Goal: Task Accomplishment & Management: Complete application form

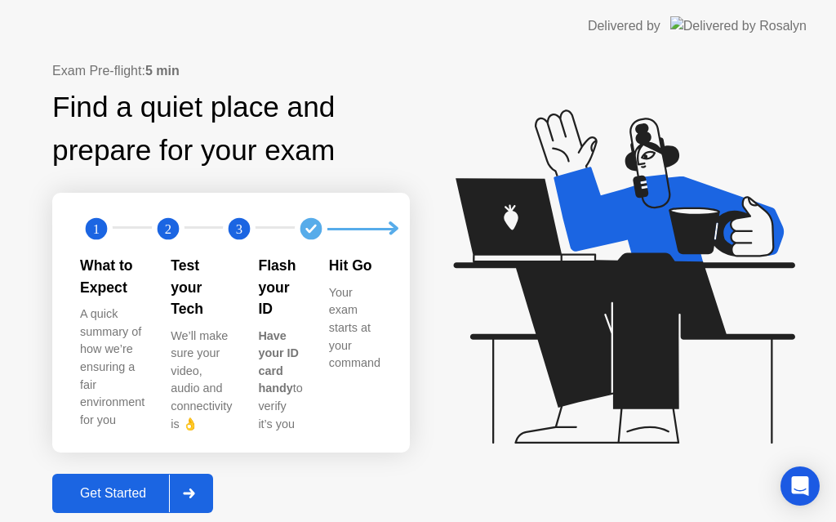
click at [138, 486] on div "Get Started" at bounding box center [113, 493] width 112 height 15
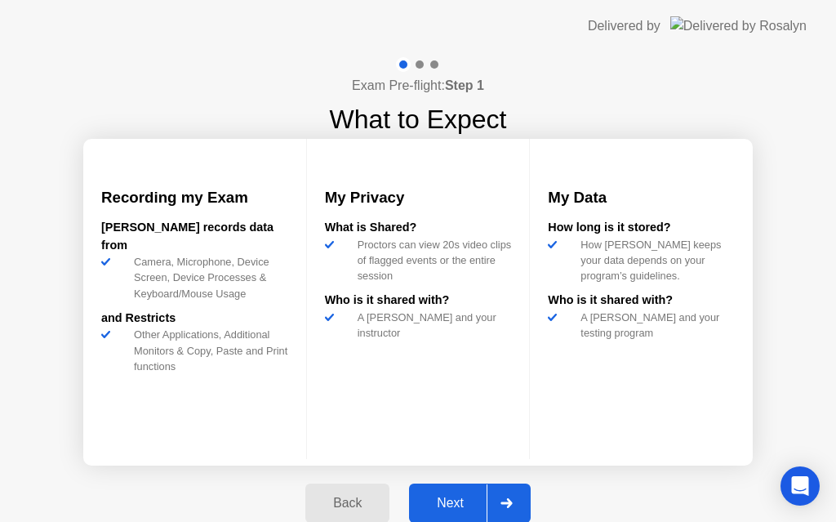
click at [456, 497] on div "Next" at bounding box center [450, 503] width 73 height 15
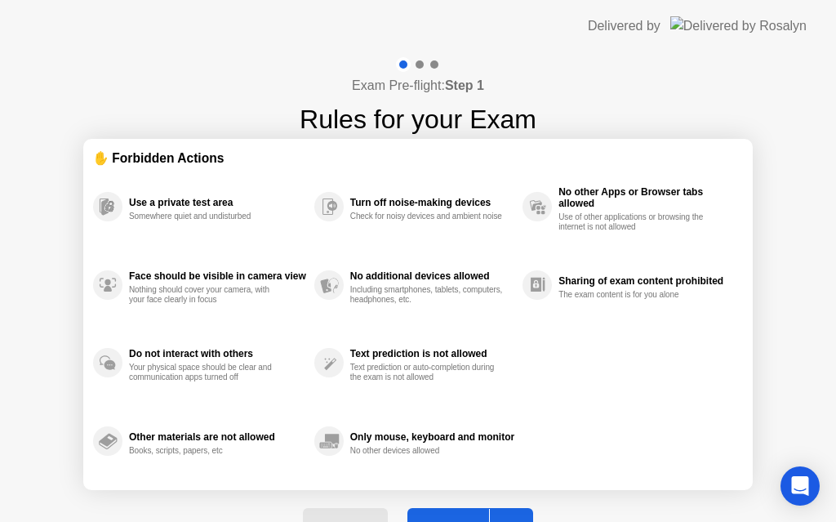
click at [806, 308] on div "Exam Pre-flight: Step 1 Rules for your Exam ✋ Forbidden Actions Use a private t…" at bounding box center [418, 311] width 836 height 518
click at [444, 512] on button "Got it" at bounding box center [471, 527] width 126 height 39
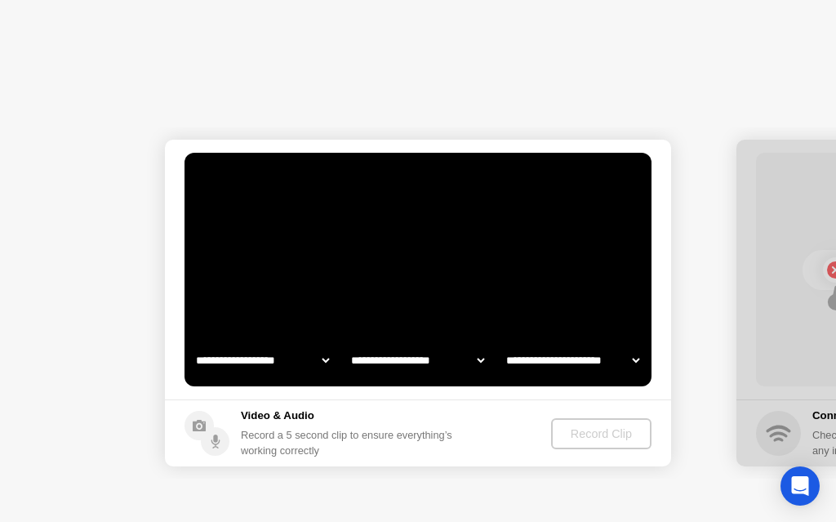
select select "**********"
select select "*******"
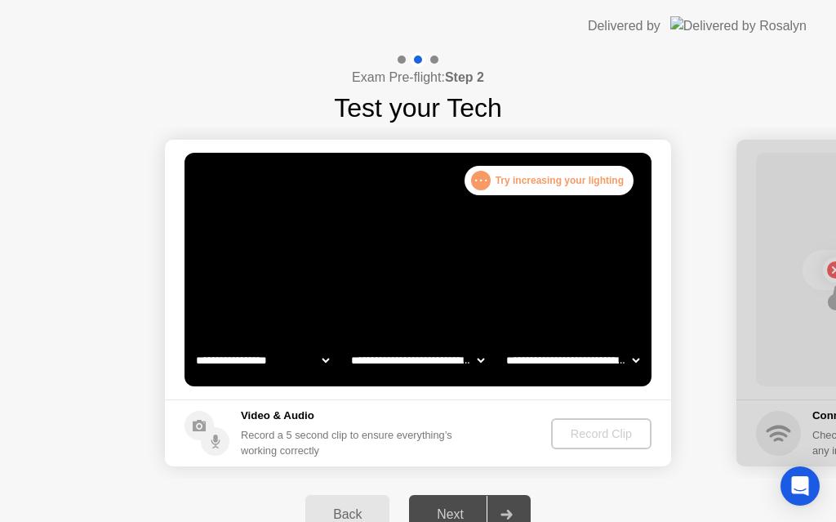
click at [478, 177] on div ". . ." at bounding box center [481, 181] width 20 height 20
click at [538, 180] on div ". . . Try increasing your lighting" at bounding box center [549, 180] width 169 height 29
click at [565, 186] on div ". . . Try increasing your lighting" at bounding box center [549, 180] width 169 height 29
click at [578, 427] on div "Record Clip" at bounding box center [601, 433] width 87 height 13
click at [329, 364] on select "**********" at bounding box center [263, 360] width 140 height 33
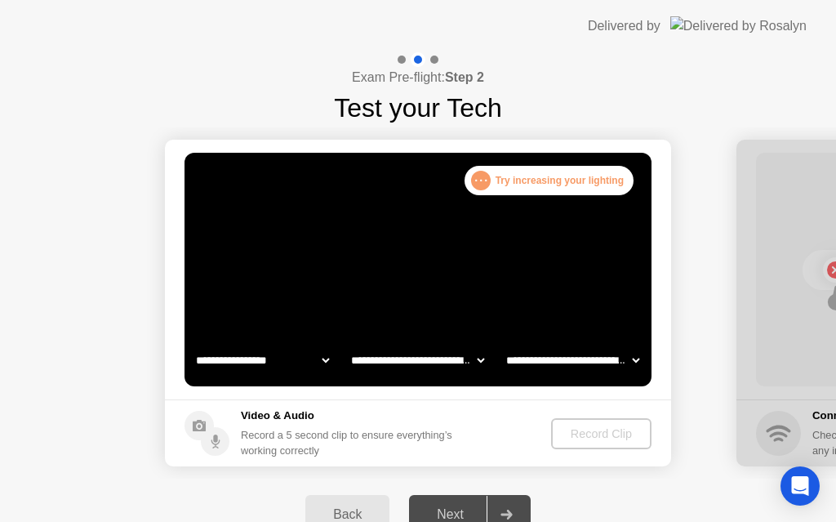
click at [475, 359] on select "**********" at bounding box center [418, 360] width 140 height 33
click at [554, 363] on select "**********" at bounding box center [573, 360] width 140 height 33
click at [226, 359] on select "**********" at bounding box center [263, 360] width 140 height 33
select select "**********"
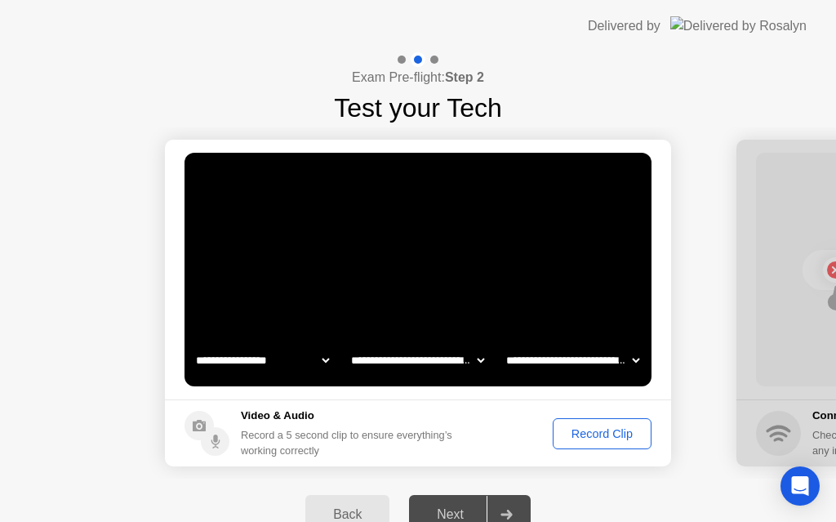
click at [596, 432] on div "Record Clip" at bounding box center [602, 433] width 87 height 13
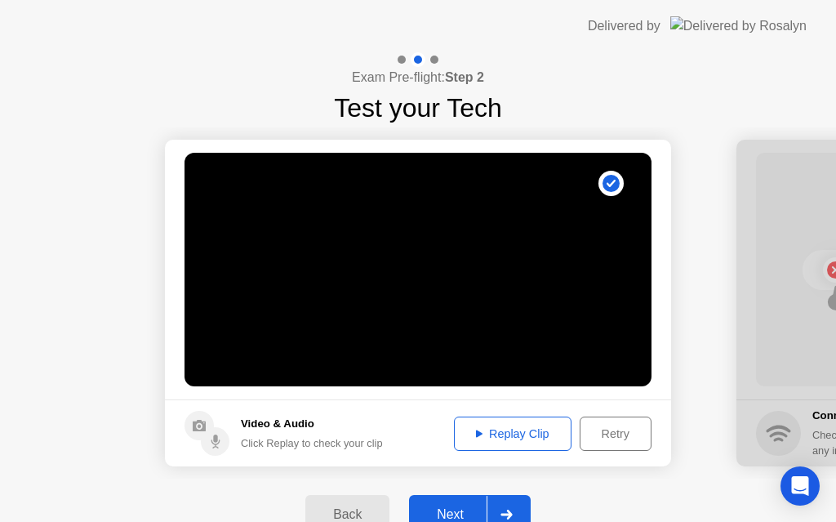
click at [513, 435] on div "Replay Clip" at bounding box center [513, 433] width 106 height 13
click at [457, 504] on button "Next" at bounding box center [470, 514] width 122 height 39
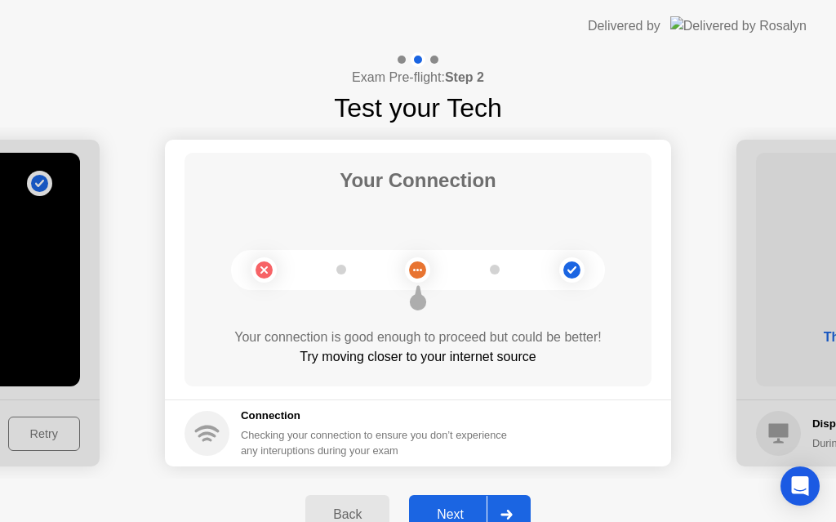
click at [457, 504] on button "Next" at bounding box center [470, 514] width 122 height 39
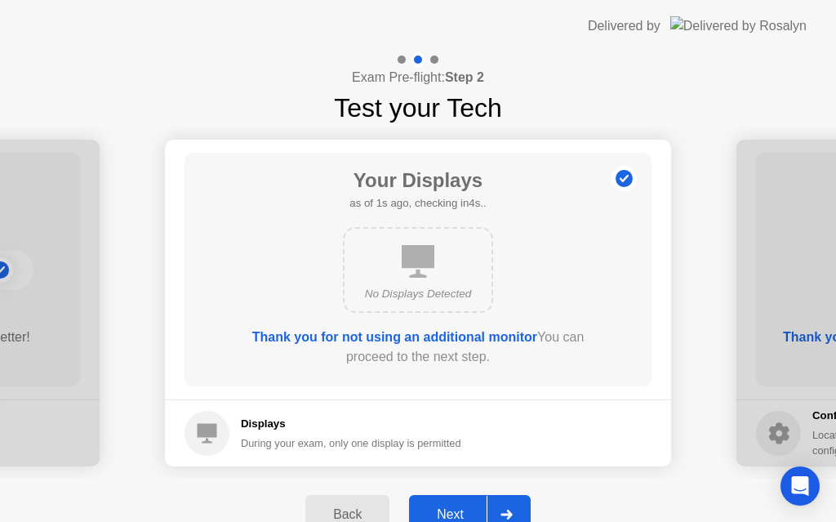
click at [457, 504] on button "Next" at bounding box center [470, 514] width 122 height 39
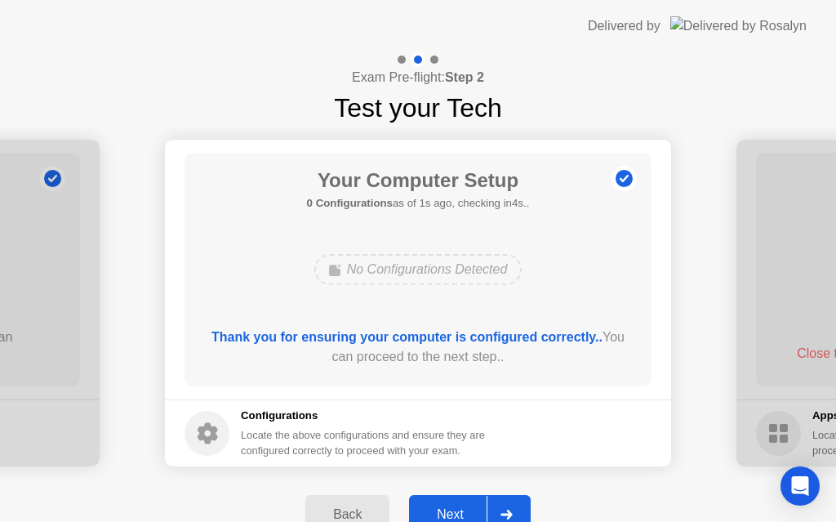
click at [457, 504] on button "Next" at bounding box center [470, 514] width 122 height 39
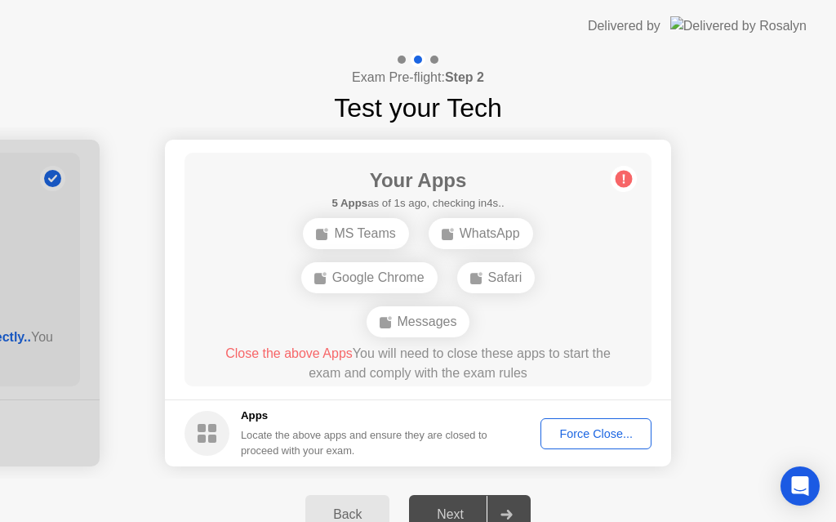
click at [453, 515] on div "Next" at bounding box center [450, 514] width 73 height 15
click at [328, 511] on div "Back" at bounding box center [347, 514] width 74 height 15
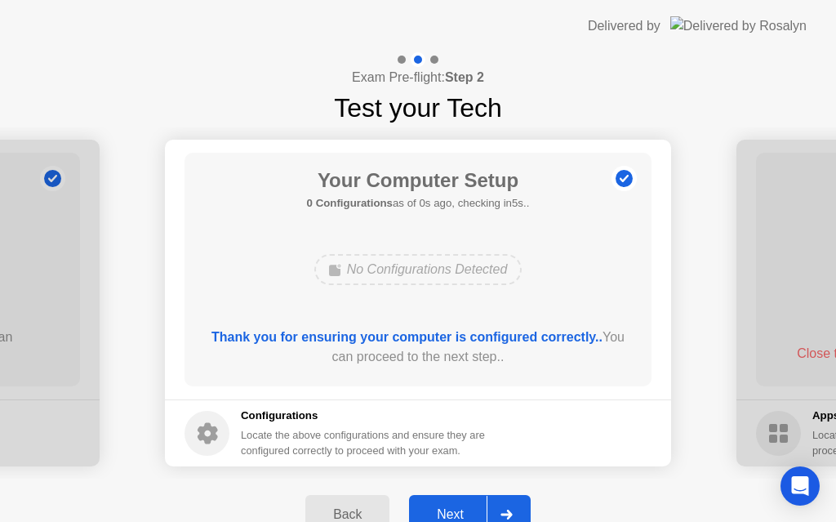
click at [328, 511] on div "Back" at bounding box center [347, 514] width 74 height 15
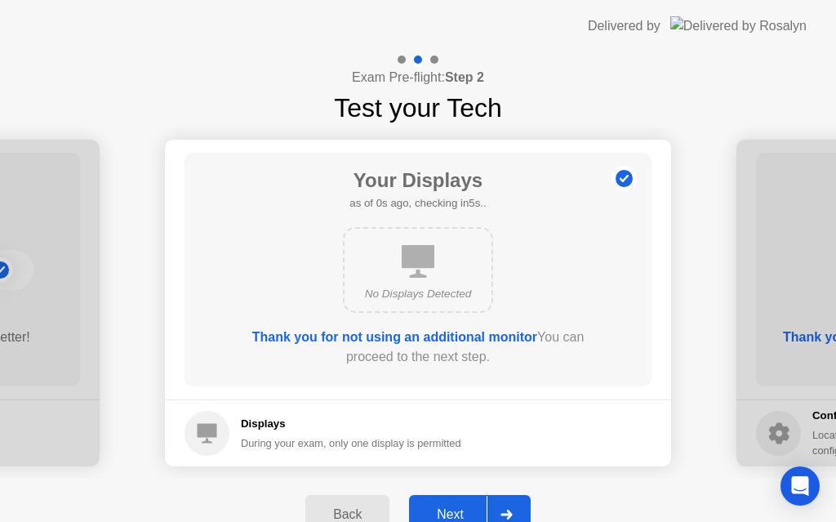
click at [328, 511] on div "Back" at bounding box center [347, 514] width 74 height 15
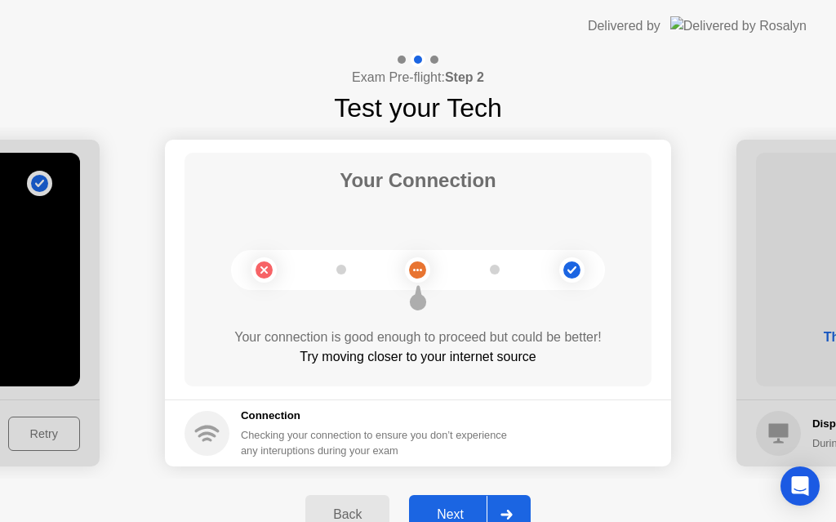
click at [328, 511] on div "Back" at bounding box center [347, 514] width 74 height 15
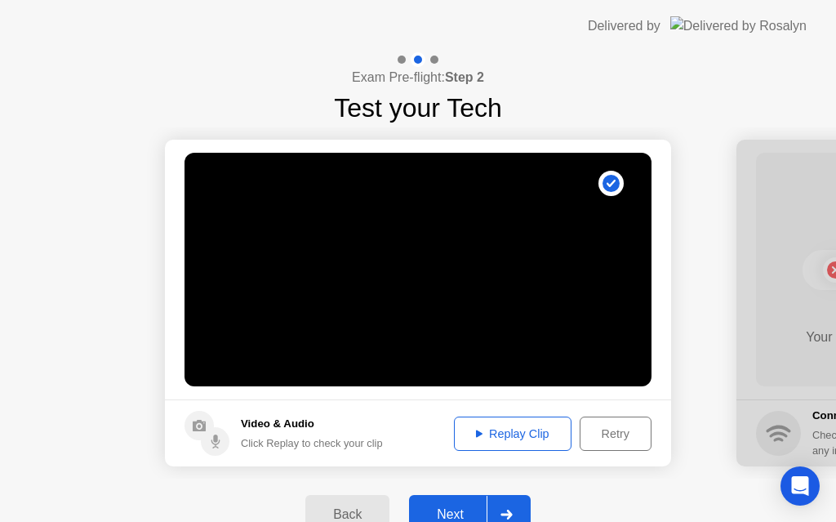
click at [446, 511] on div "Next" at bounding box center [450, 514] width 73 height 15
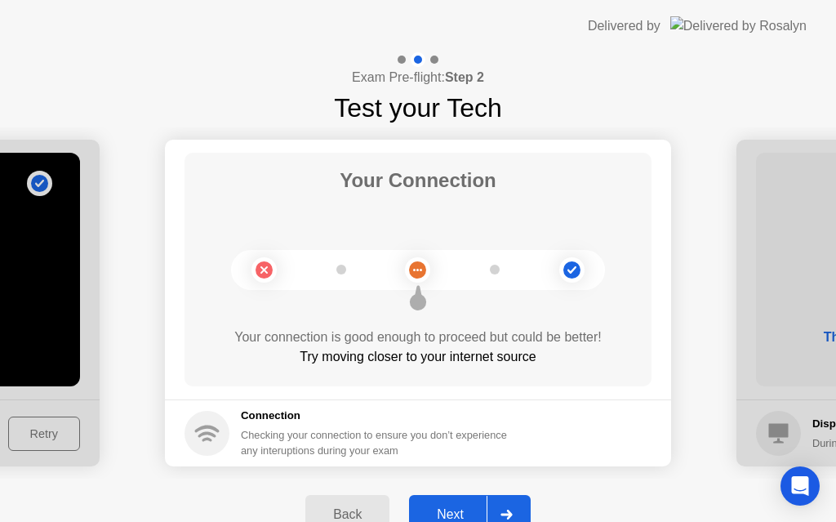
click at [462, 509] on div "Next" at bounding box center [450, 514] width 73 height 15
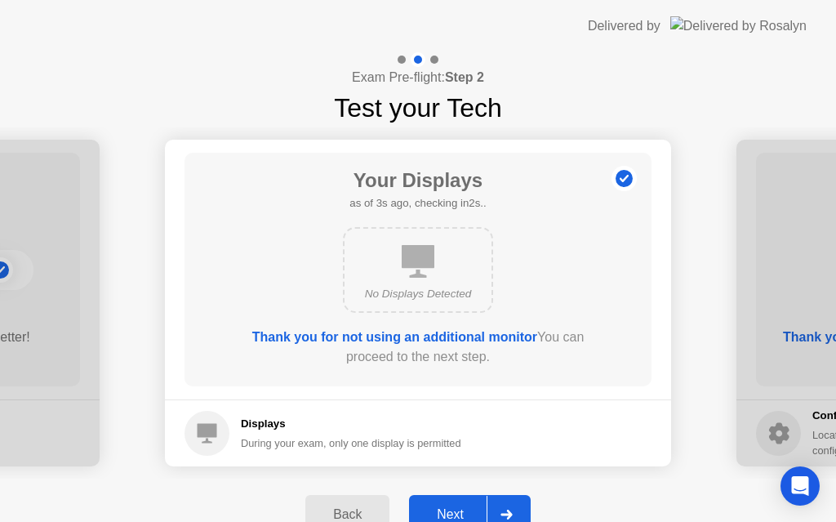
click at [351, 507] on div "Back" at bounding box center [347, 514] width 74 height 15
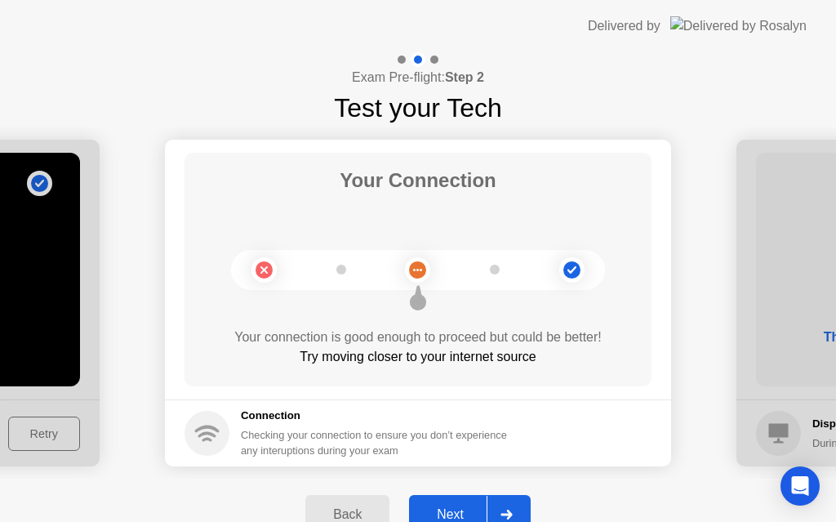
click at [351, 507] on div "Back" at bounding box center [347, 514] width 74 height 15
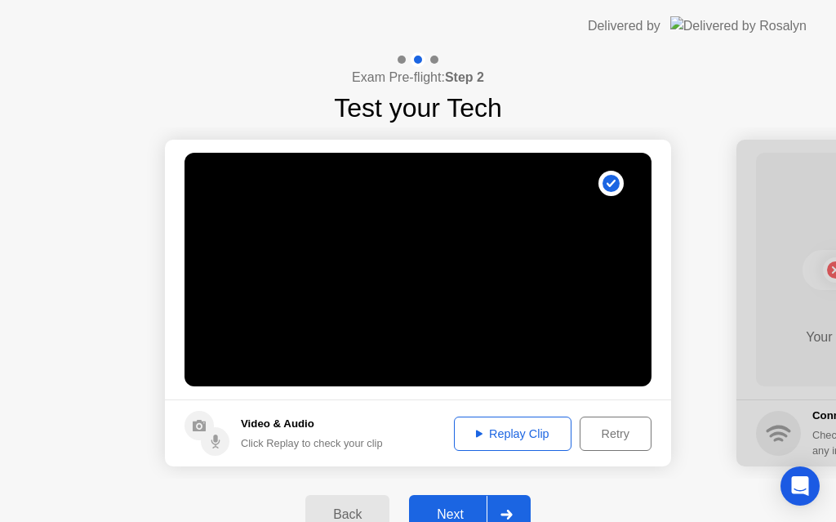
click at [447, 507] on div "Next" at bounding box center [450, 514] width 73 height 15
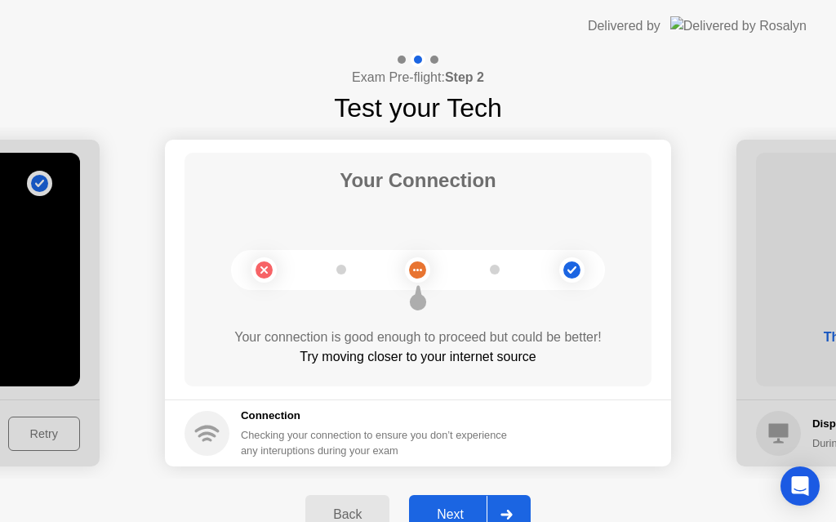
click at [447, 507] on div "Next" at bounding box center [450, 514] width 73 height 15
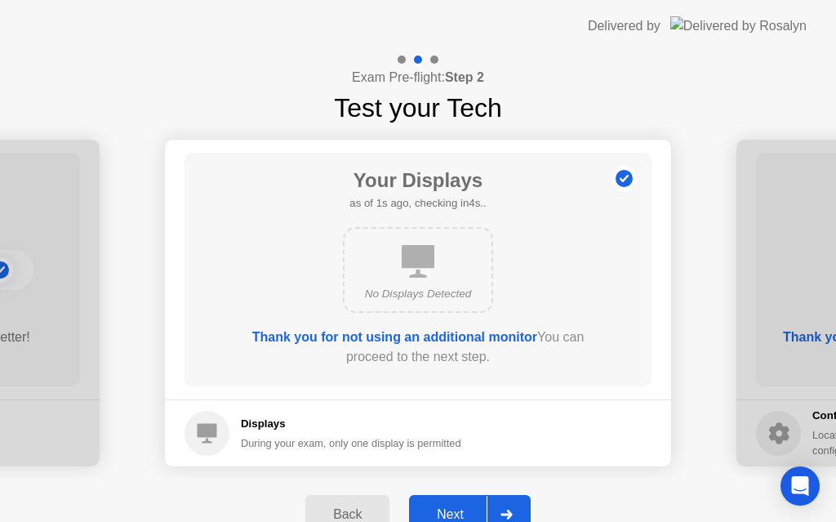
click at [376, 501] on button "Back" at bounding box center [348, 514] width 84 height 39
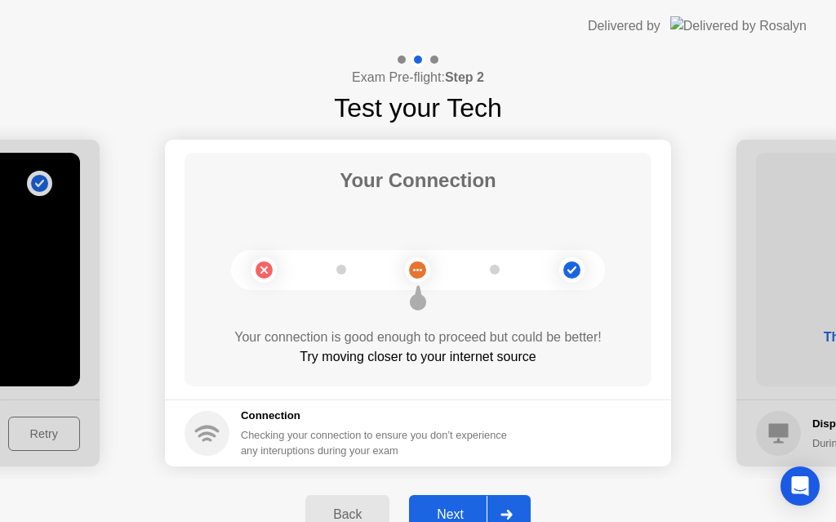
click at [376, 501] on button "Back" at bounding box center [348, 514] width 84 height 39
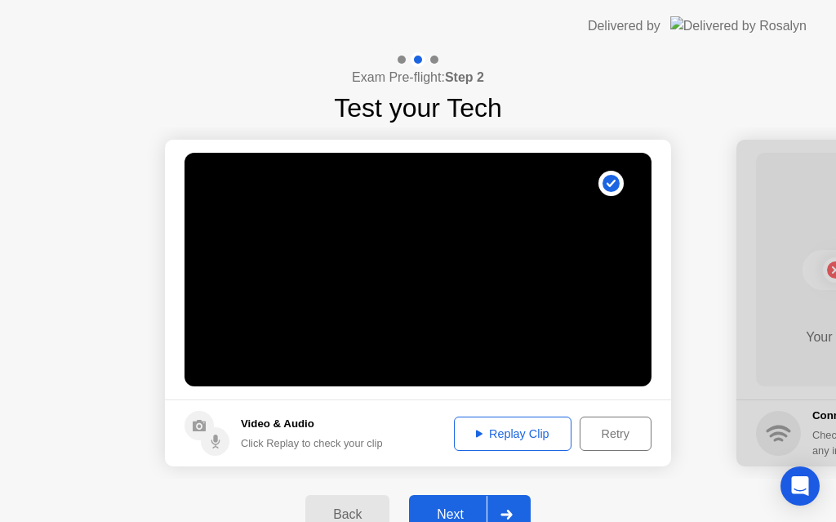
click at [464, 501] on button "Next" at bounding box center [470, 514] width 122 height 39
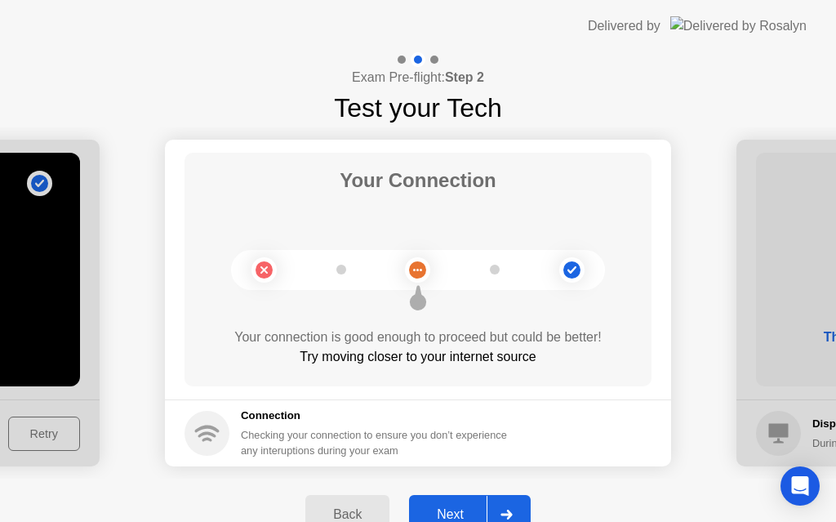
click at [464, 501] on button "Next" at bounding box center [470, 514] width 122 height 39
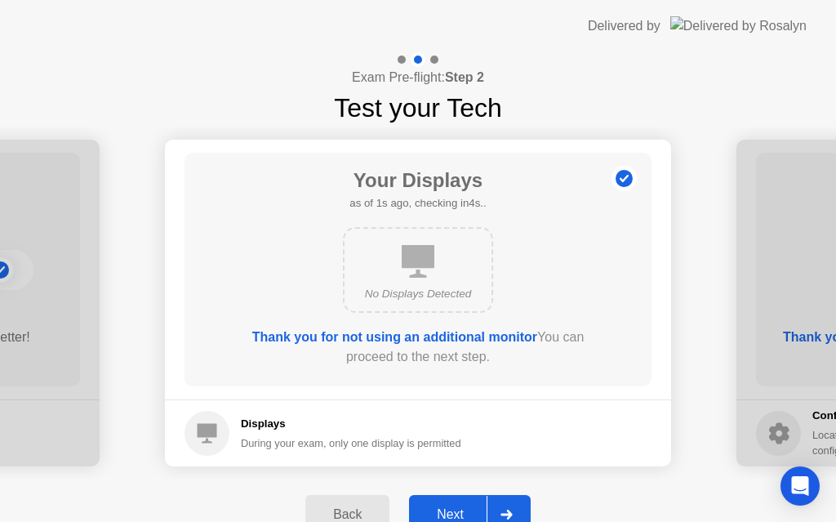
click at [367, 507] on div "Back" at bounding box center [347, 514] width 74 height 15
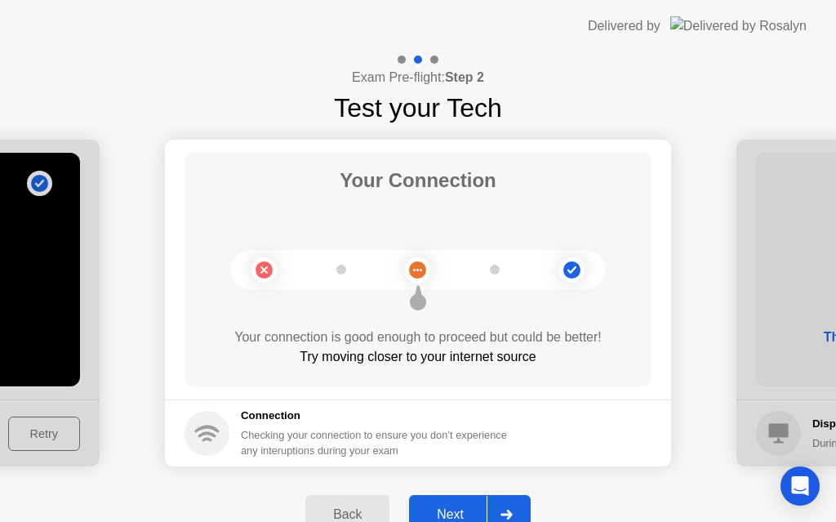
click at [367, 507] on div "Back" at bounding box center [347, 514] width 74 height 15
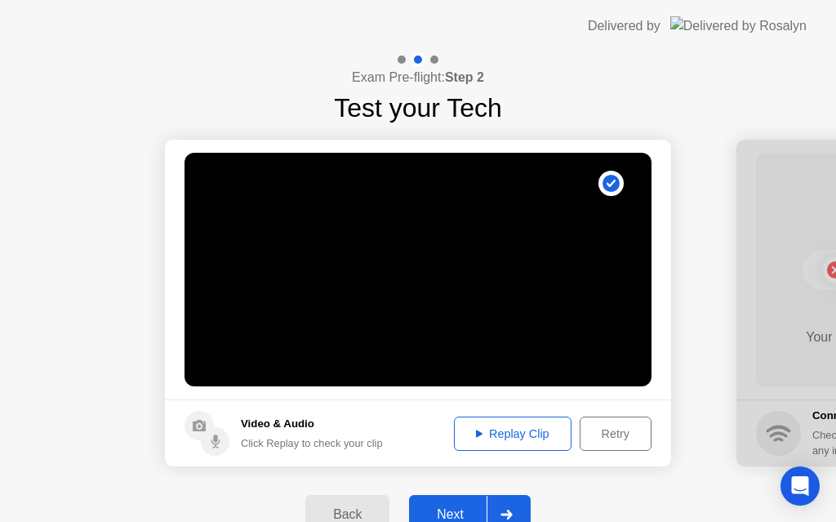
click at [433, 509] on div "Next" at bounding box center [450, 514] width 73 height 15
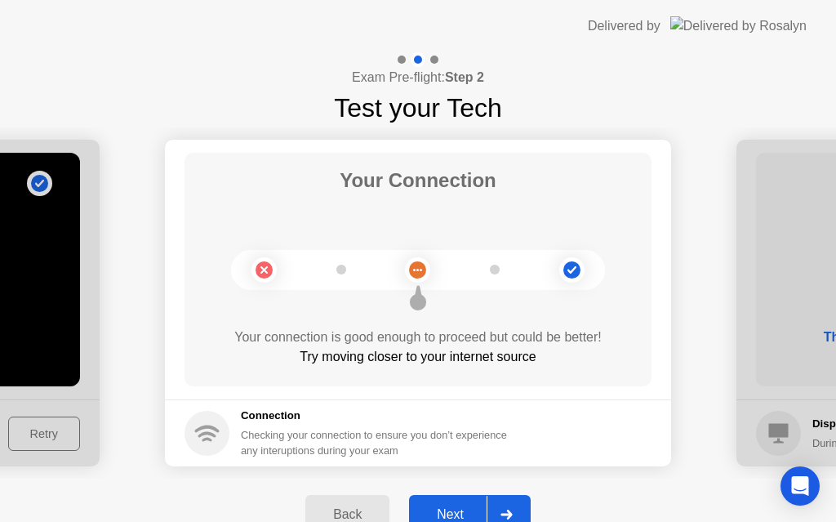
click at [433, 509] on div "Next" at bounding box center [450, 514] width 73 height 15
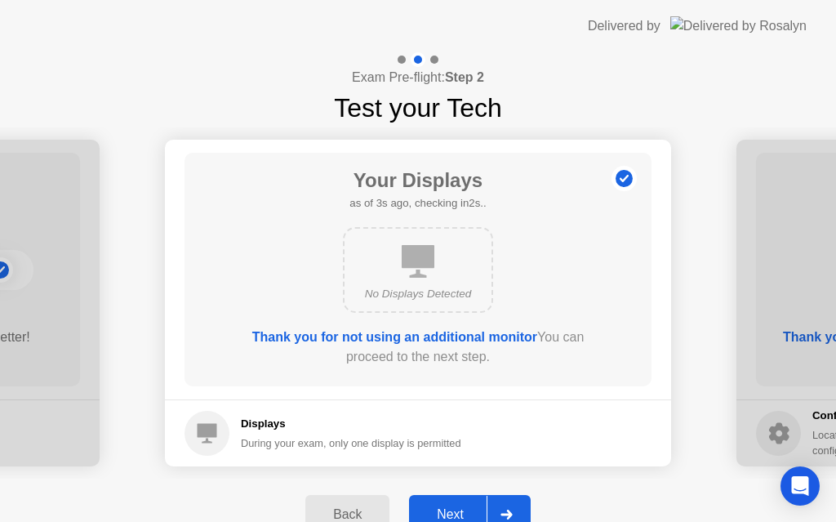
click at [347, 512] on div "Back" at bounding box center [347, 514] width 74 height 15
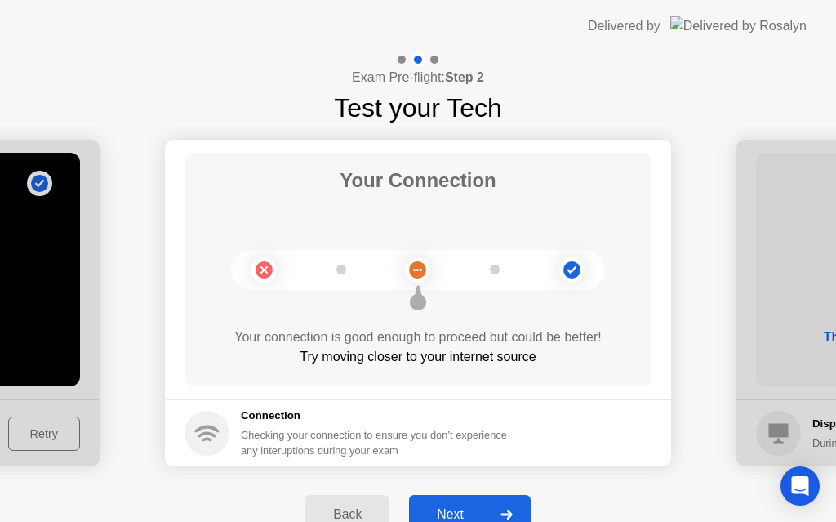
click at [347, 512] on div "Back" at bounding box center [347, 514] width 74 height 15
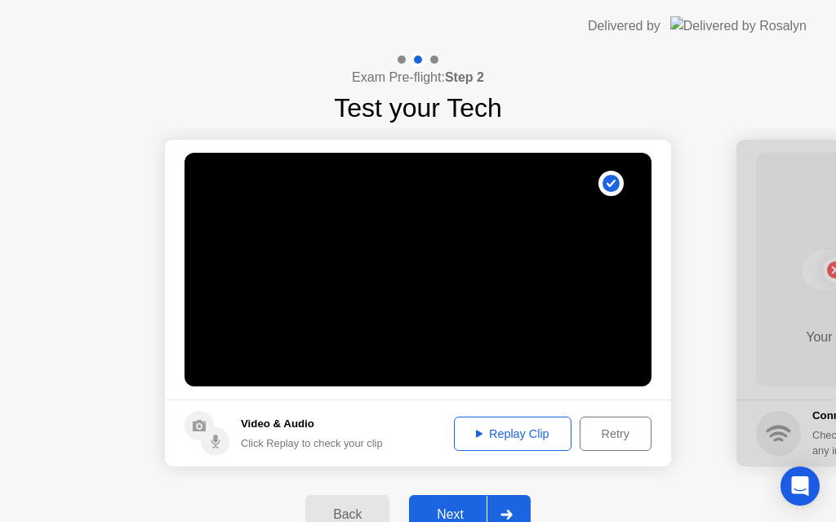
click at [347, 512] on div "Back" at bounding box center [347, 514] width 74 height 15
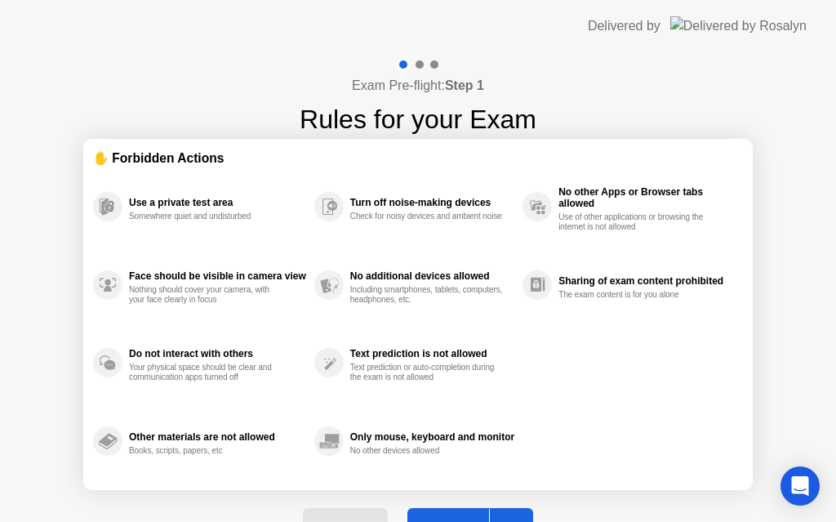
click at [355, 513] on button "Back" at bounding box center [345, 527] width 84 height 39
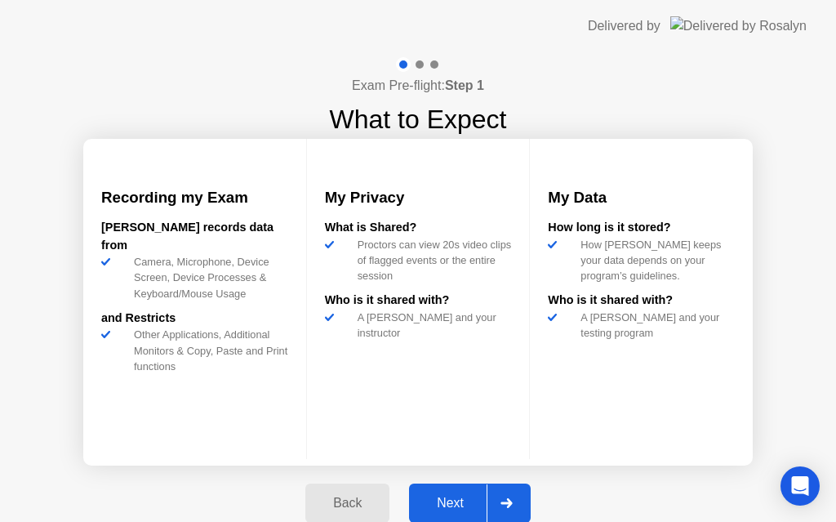
click at [355, 513] on button "Back" at bounding box center [348, 503] width 84 height 39
